Goal: Information Seeking & Learning: Learn about a topic

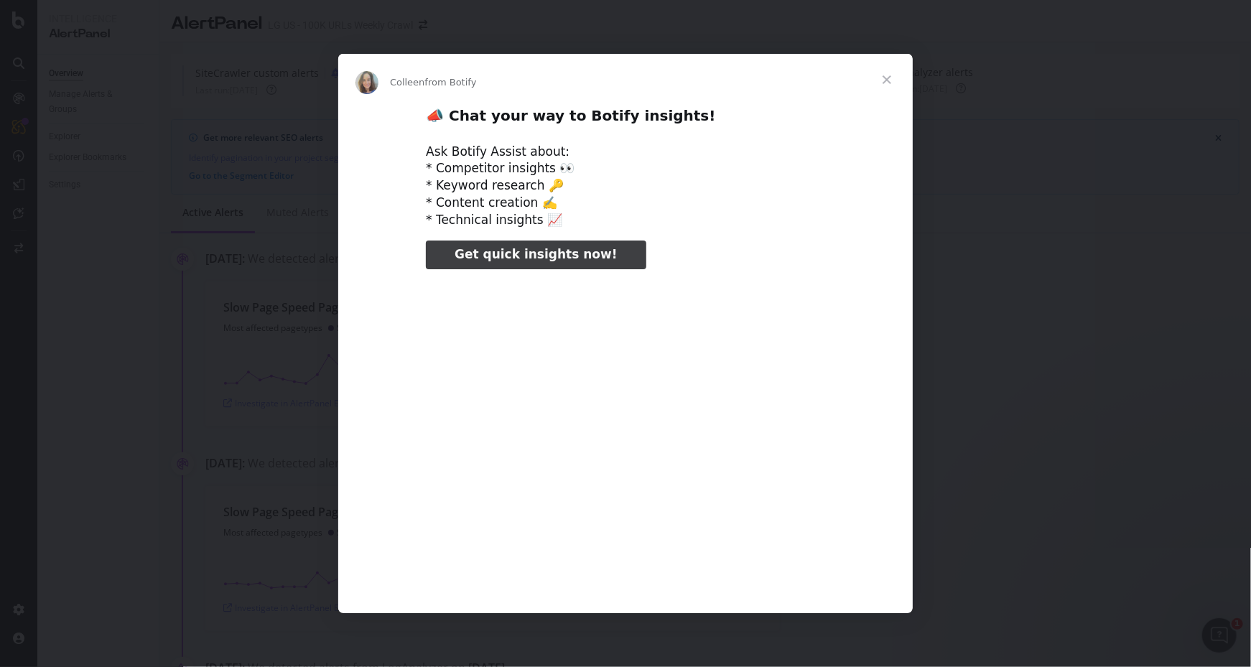
type input "956428"
click at [890, 78] on span "Close" at bounding box center [887, 80] width 52 height 52
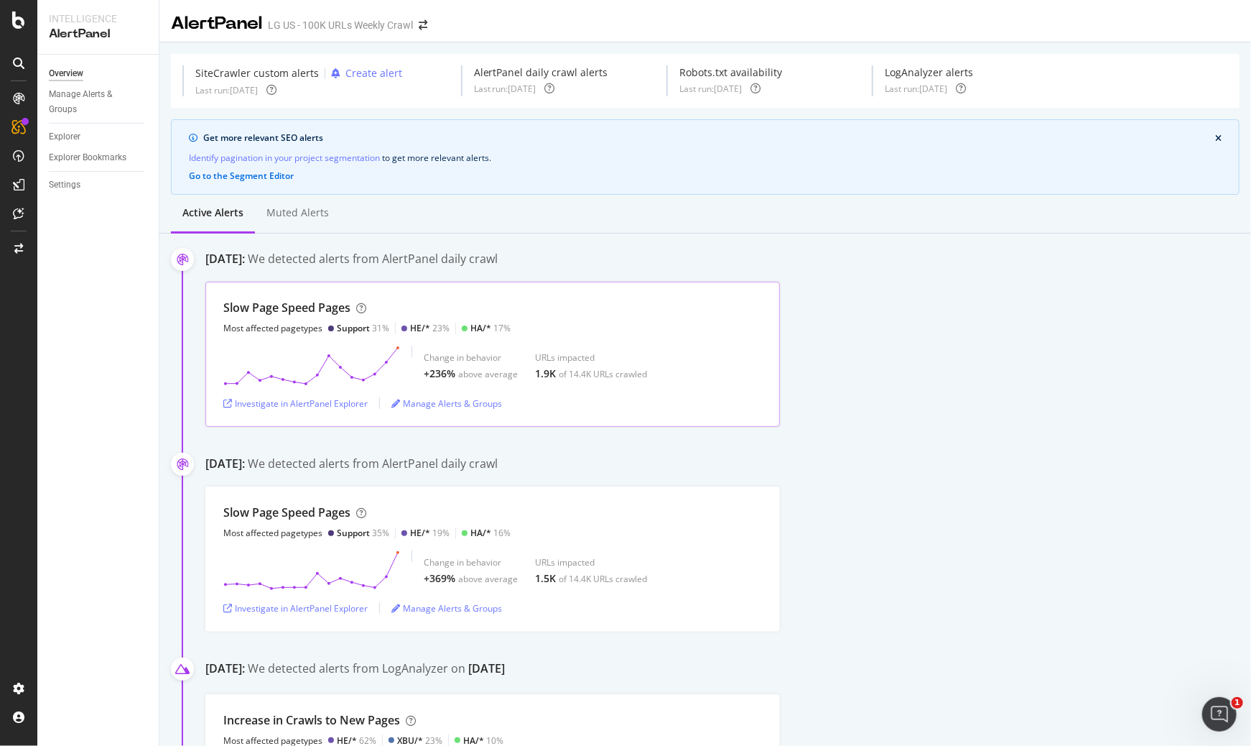
click at [419, 352] on div "Change in behavior +236% above average URLs impacted 1.9K of 14.4K URLs crawled" at bounding box center [492, 366] width 539 height 40
click at [267, 404] on div "Investigate in AlertPanel Explorer" at bounding box center [295, 403] width 144 height 12
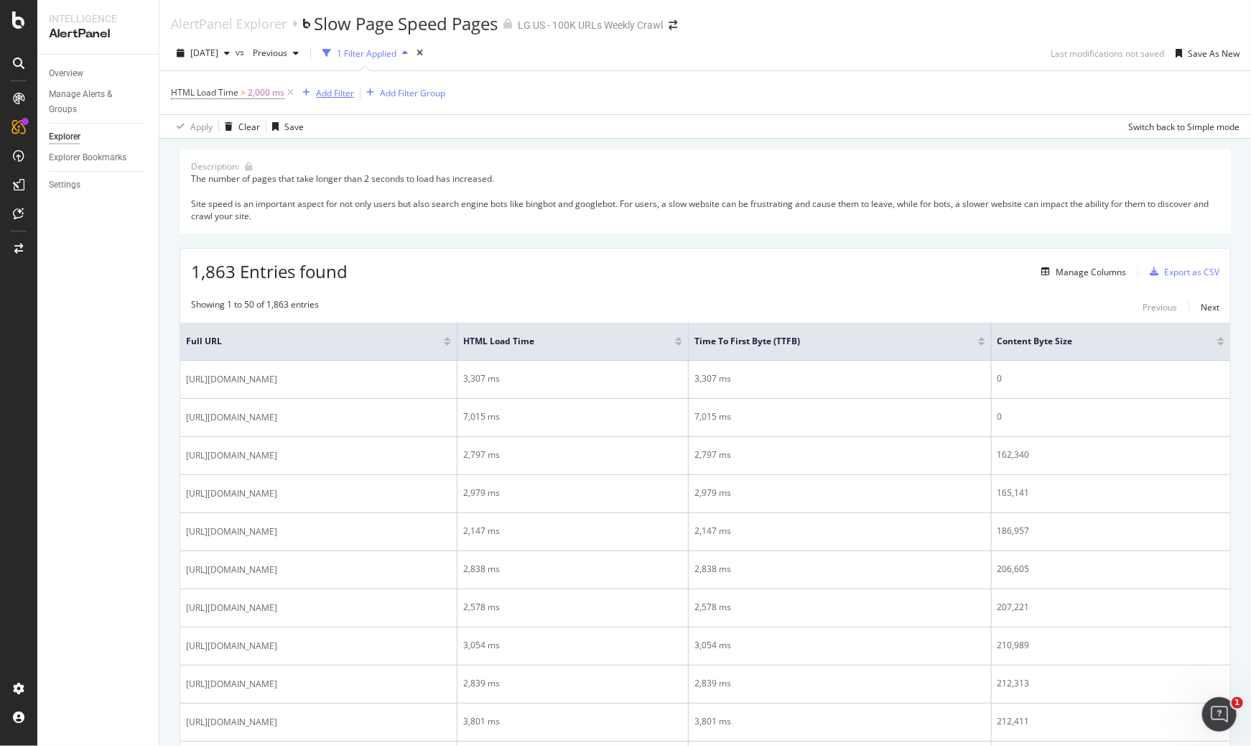
click at [325, 97] on div "Add Filter" at bounding box center [335, 93] width 38 height 12
click at [586, 98] on div "HTML Load Time > 2,000 ms Add Filter Add Filter Group" at bounding box center [705, 92] width 1069 height 43
click at [407, 98] on div "Add Filter Group" at bounding box center [412, 93] width 65 height 12
click at [333, 92] on div "Add Filter" at bounding box center [335, 93] width 38 height 12
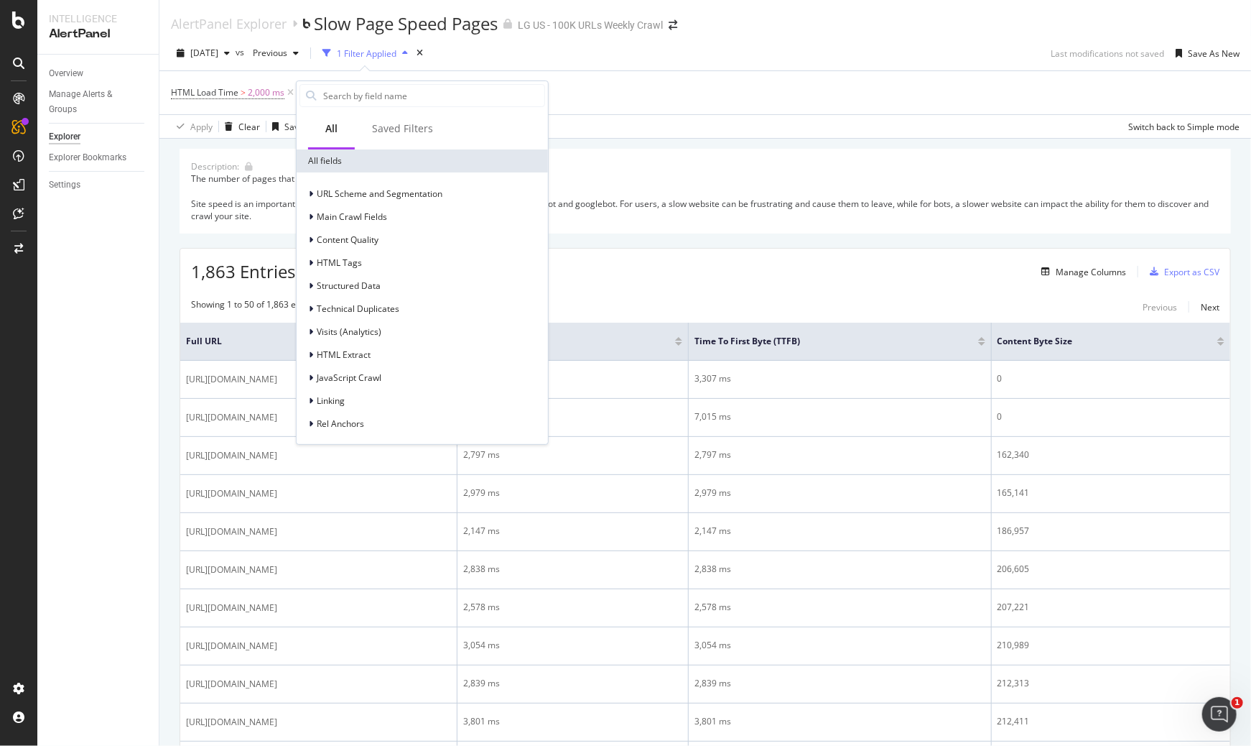
drag, startPoint x: 667, startPoint y: 159, endPoint x: 631, endPoint y: 140, distance: 40.8
click at [664, 159] on div "Description: The number of pages that take longer than 2 seconds to load has in…" at bounding box center [706, 191] width 1052 height 85
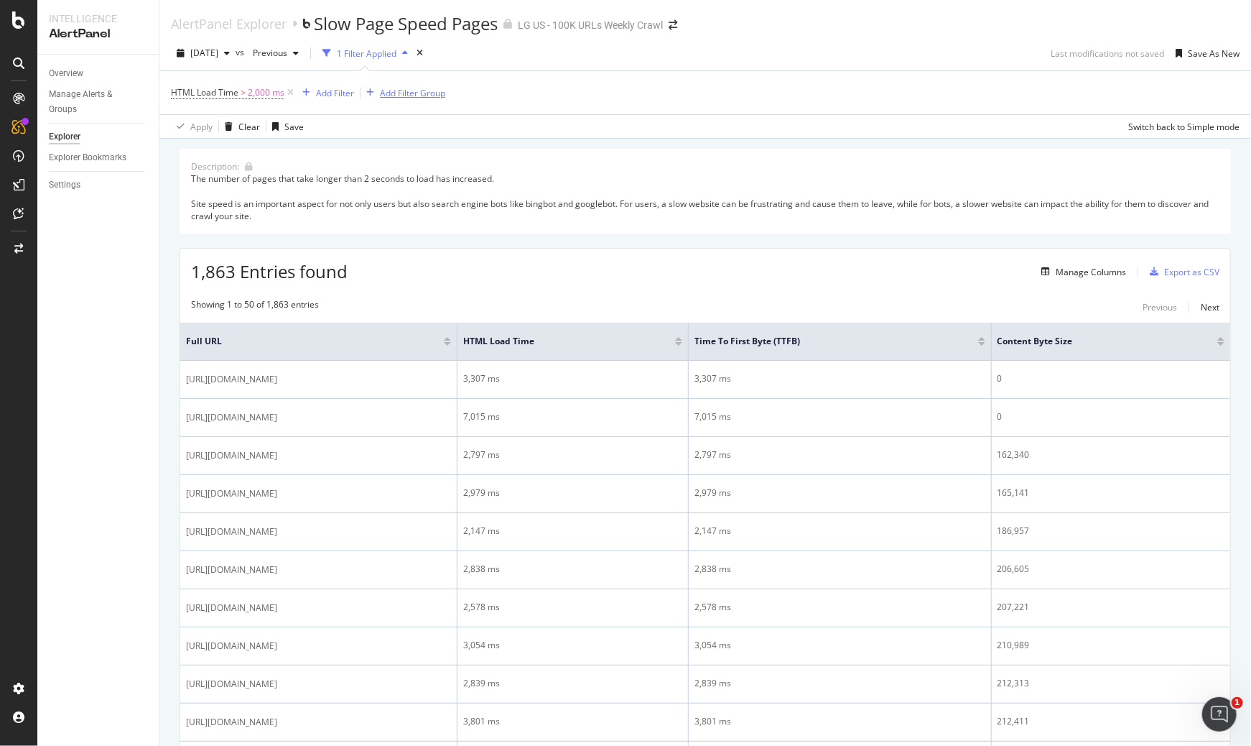
click at [428, 93] on div "Add Filter Group" at bounding box center [412, 93] width 65 height 12
click at [720, 188] on div "Description: The number of pages that take longer than 2 seconds to load has in…" at bounding box center [706, 191] width 1052 height 85
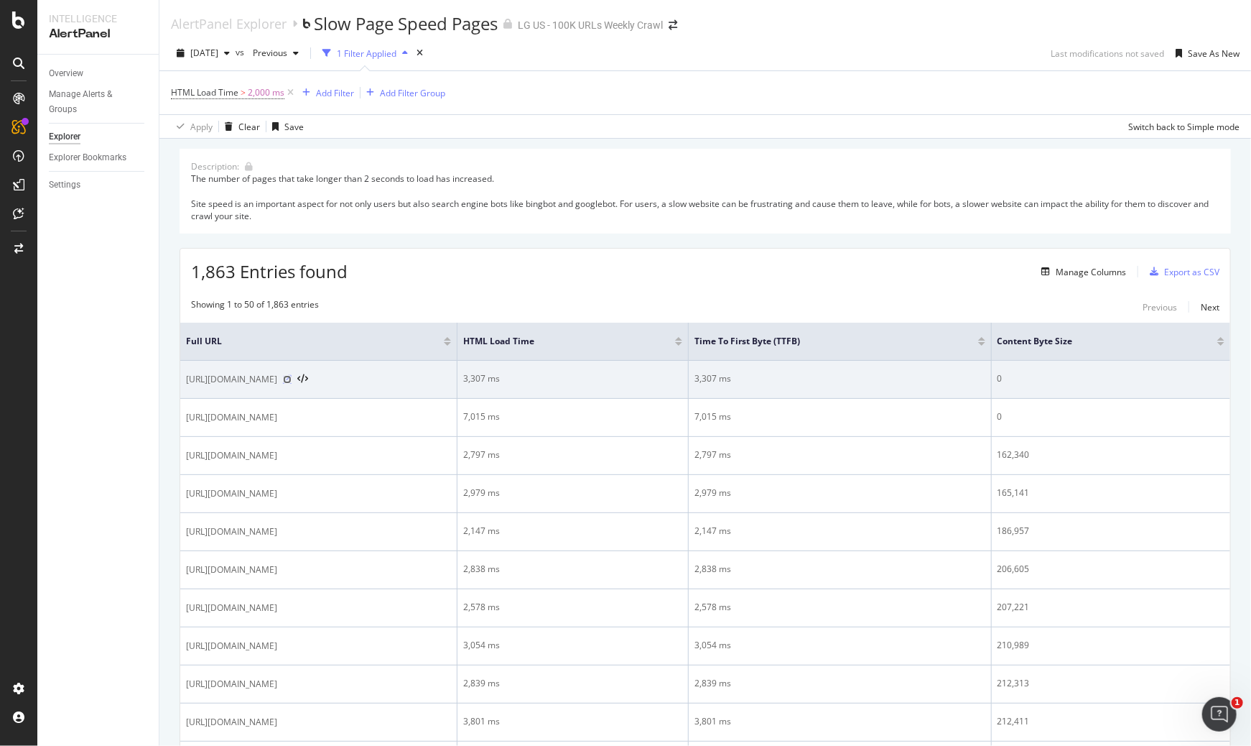
click at [292, 379] on icon at bounding box center [287, 379] width 9 height 9
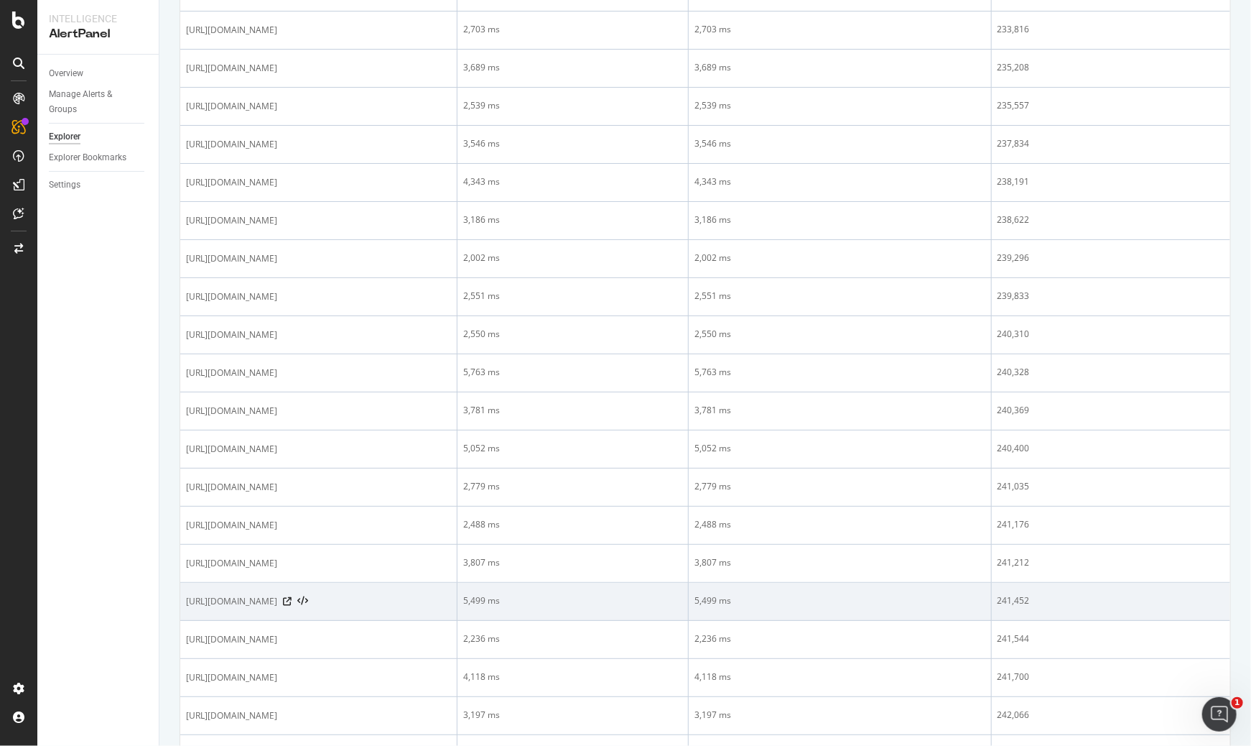
scroll to position [1636, 0]
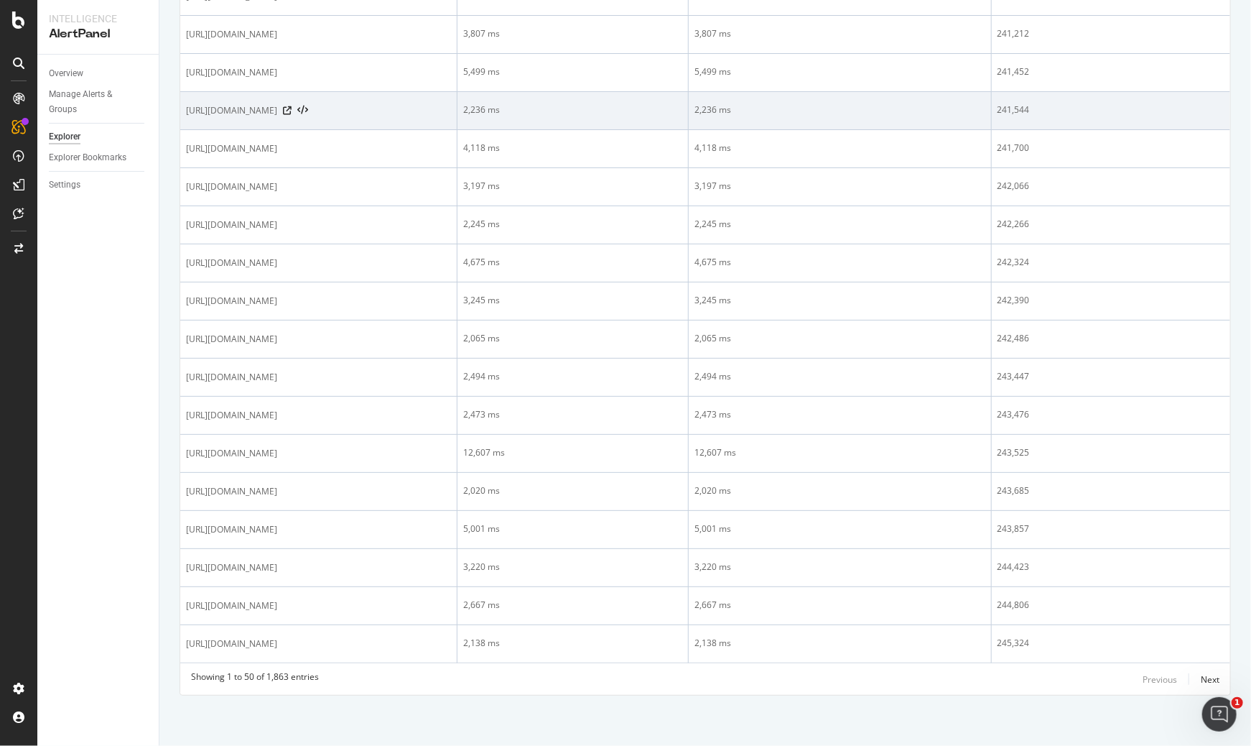
drag, startPoint x: 75, startPoint y: 264, endPoint x: 461, endPoint y: 103, distance: 418.0
click at [84, 264] on div "Overview Manage Alerts & Groups Explorer Explorer Bookmarks Settings" at bounding box center [97, 400] width 121 height 691
